Goal: Obtain resource: Download file/media

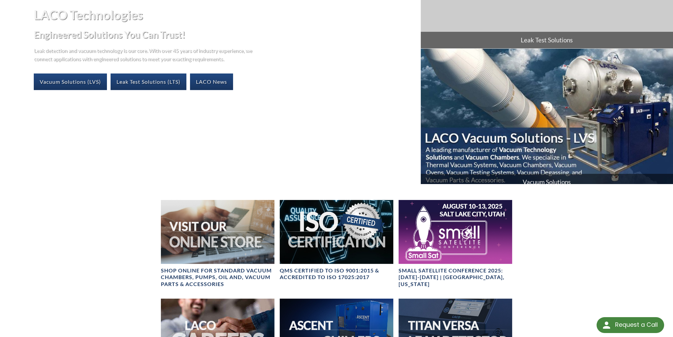
scroll to position [265, 0]
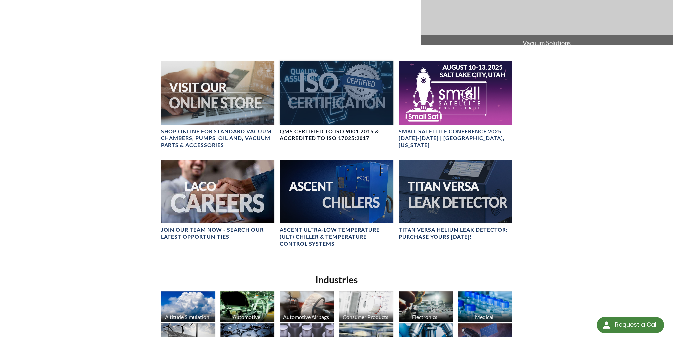
click at [326, 137] on h4 "QMS CERTIFIED to ISO 9001:2015 & Accredited to ISO 17025:2017" at bounding box center [337, 135] width 114 height 14
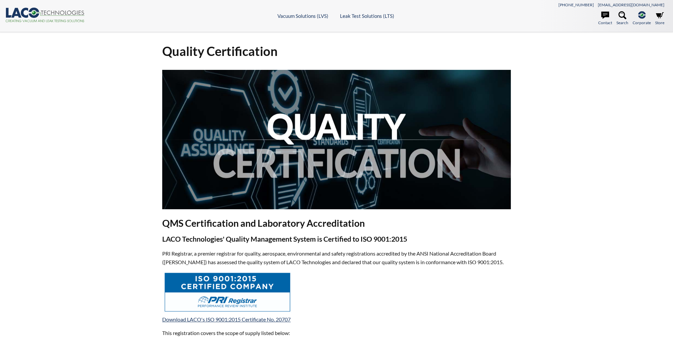
select select "Language Translate Widget"
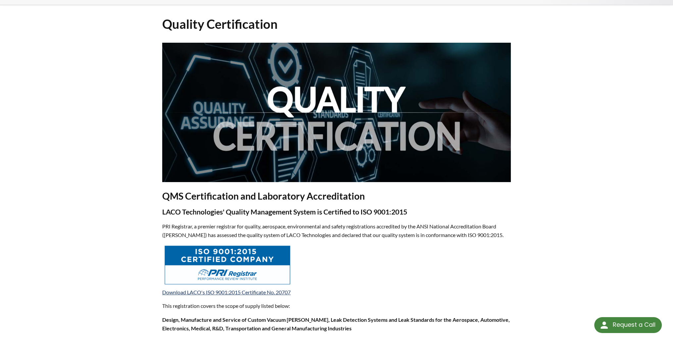
scroll to position [66, 0]
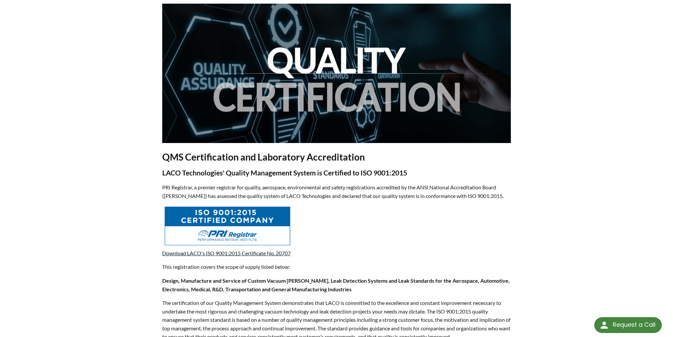
click at [194, 252] on link "Download LACO's ISO 9001:2015 Certificate No. 20707" at bounding box center [226, 253] width 128 height 6
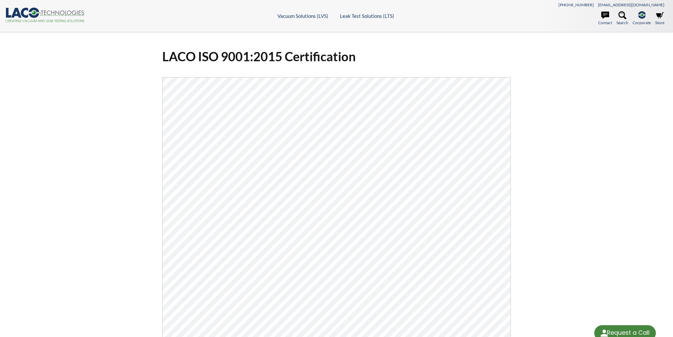
select select "Language Translate Widget"
